Goal: Information Seeking & Learning: Find specific fact

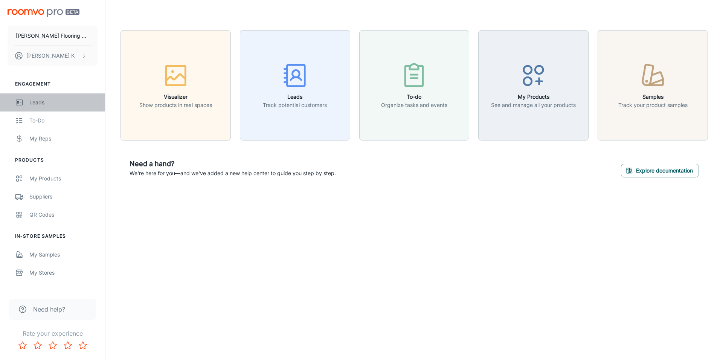
click at [44, 106] on div "Leads" at bounding box center [63, 102] width 68 height 8
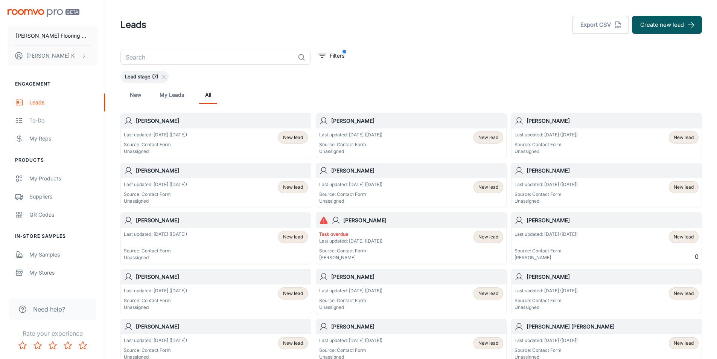
click at [208, 189] on div "Last updated: [DATE] ([DATE]) Source: Contact Form Unassigned New lead" at bounding box center [216, 192] width 184 height 23
click at [577, 135] on p "Last updated: [DATE] ([DATE])" at bounding box center [546, 134] width 63 height 7
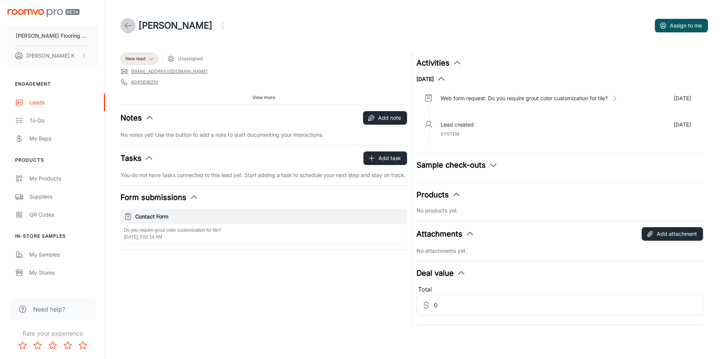
click at [126, 26] on line at bounding box center [128, 26] width 6 height 0
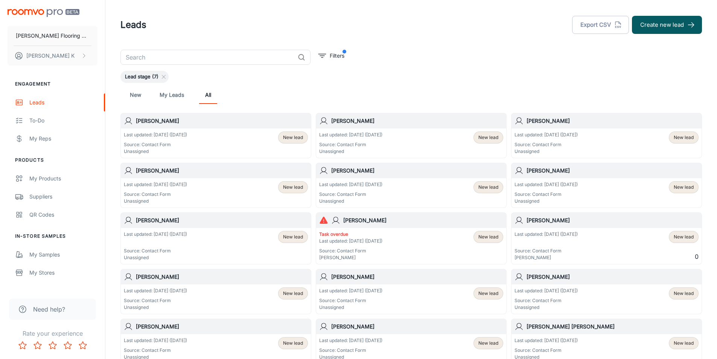
click at [385, 130] on div "Last updated: [DATE] ([DATE]) Source: Contact Form Unassigned New lead" at bounding box center [411, 142] width 190 height 29
click at [168, 143] on p "Source: Contact Form" at bounding box center [155, 144] width 63 height 7
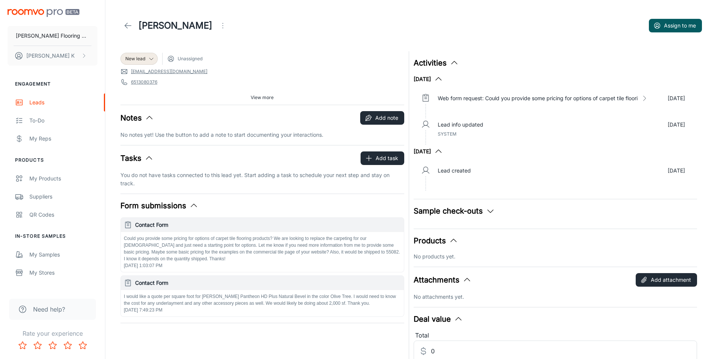
click at [127, 25] on icon at bounding box center [128, 25] width 9 height 9
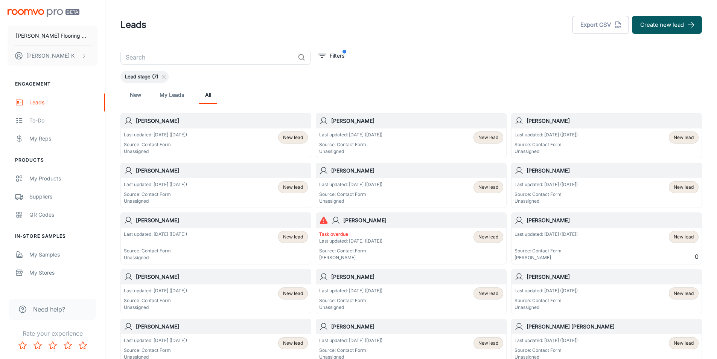
click at [338, 185] on p "Last updated: [DATE] ([DATE])" at bounding box center [350, 184] width 63 height 7
click at [201, 139] on div "Last updated: [DATE] ([DATE]) Source: Contact Form Unassigned New lead" at bounding box center [216, 142] width 184 height 23
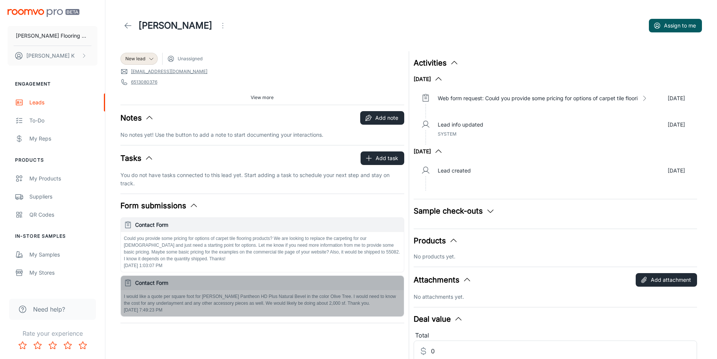
drag, startPoint x: 203, startPoint y: 296, endPoint x: 310, endPoint y: 306, distance: 107.1
click at [310, 306] on p "I would like a quote per square foot for [PERSON_NAME] Pantheon HD Plus Natural…" at bounding box center [262, 300] width 277 height 14
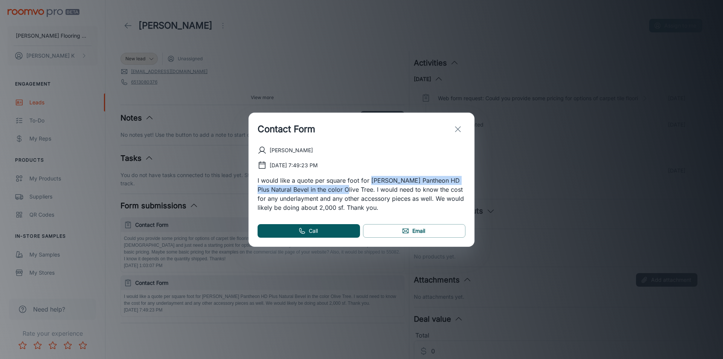
drag, startPoint x: 369, startPoint y: 180, endPoint x: 337, endPoint y: 191, distance: 33.8
click at [337, 191] on p "I would like a quote per square foot for [PERSON_NAME] Pantheon HD Plus Natural…" at bounding box center [362, 194] width 208 height 36
copy p "[PERSON_NAME] Pantheon HD Plus Natural Bevel in the color Olive Tree"
click at [455, 128] on icon "exit" at bounding box center [457, 129] width 9 height 9
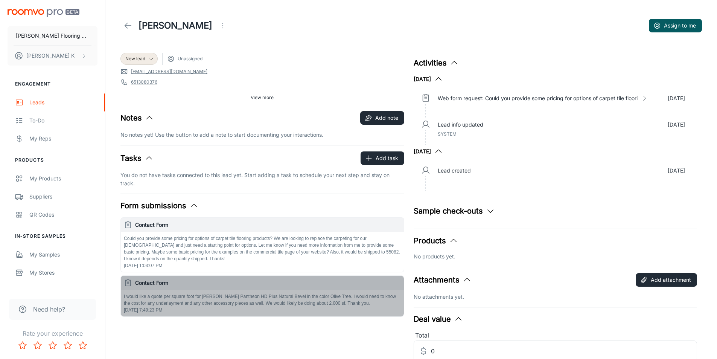
drag, startPoint x: 185, startPoint y: 314, endPoint x: 122, endPoint y: 294, distance: 66.0
click at [122, 294] on div "I would like a quote per square foot for [PERSON_NAME] Pantheon HD Plus Natural…" at bounding box center [262, 303] width 283 height 26
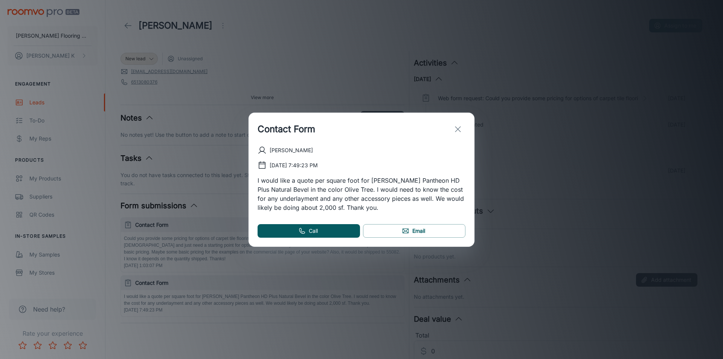
click at [458, 129] on line "exit" at bounding box center [457, 129] width 5 height 5
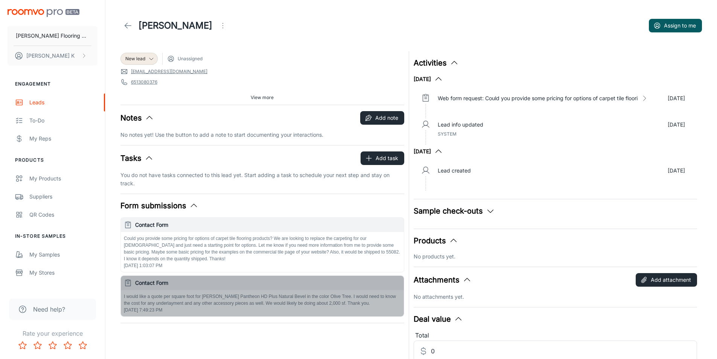
drag, startPoint x: 178, startPoint y: 312, endPoint x: 130, endPoint y: 293, distance: 51.3
click at [130, 293] on div "I would like a quote per square foot for [PERSON_NAME] Pantheon HD Plus Natural…" at bounding box center [262, 303] width 283 height 26
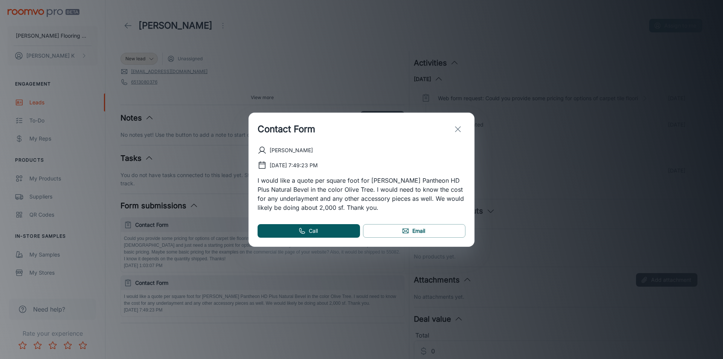
click at [459, 130] on icon "exit" at bounding box center [457, 129] width 9 height 9
